Goal: Check status

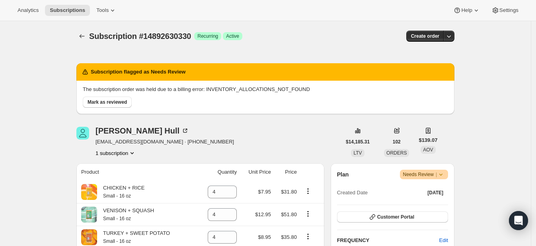
scroll to position [12, 0]
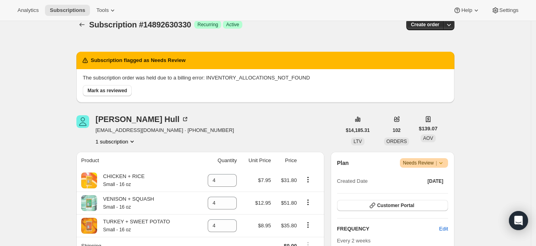
click at [442, 163] on icon at bounding box center [440, 163] width 3 height 2
click at [117, 88] on span "Mark as reviewed" at bounding box center [107, 91] width 39 height 6
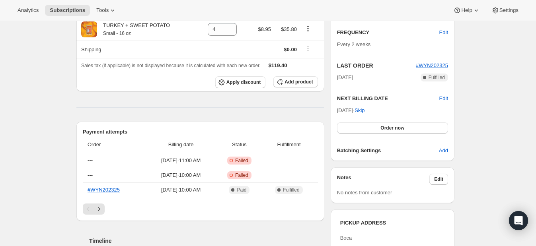
scroll to position [138, 0]
click at [127, 161] on th "---" at bounding box center [114, 161] width 63 height 14
click at [92, 158] on span "---" at bounding box center [90, 161] width 5 height 6
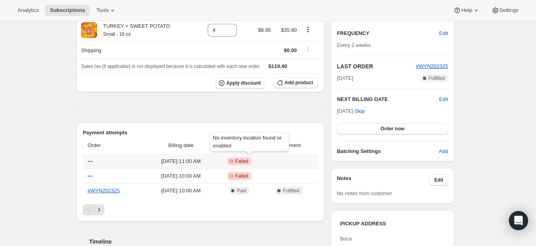
click at [248, 160] on span "Failed" at bounding box center [241, 161] width 13 height 6
click at [182, 158] on span "[DATE] · 11:00 AM" at bounding box center [181, 162] width 66 height 8
click at [402, 131] on button "Order now" at bounding box center [392, 128] width 111 height 11
click at [410, 126] on span "Click to confirm" at bounding box center [392, 129] width 36 height 6
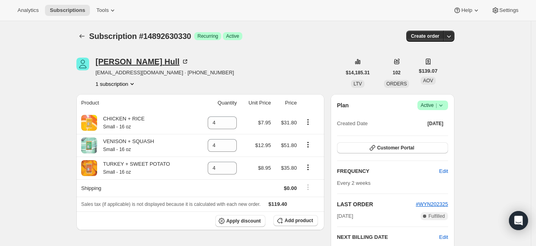
click at [131, 62] on div "[PERSON_NAME]" at bounding box center [141, 62] width 93 height 8
